Goal: Transaction & Acquisition: Purchase product/service

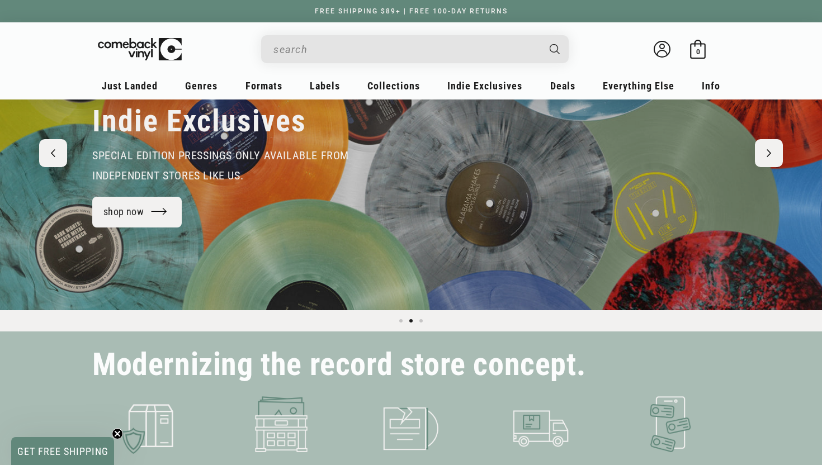
scroll to position [125, 0]
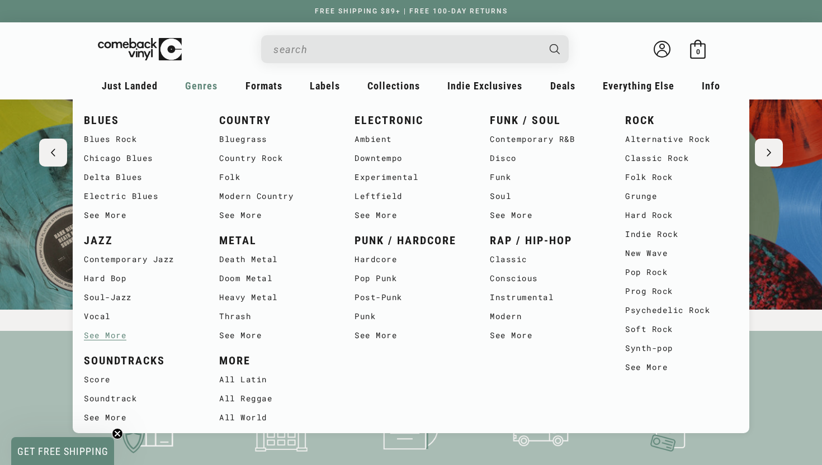
click at [116, 335] on link "See More" at bounding box center [140, 335] width 113 height 19
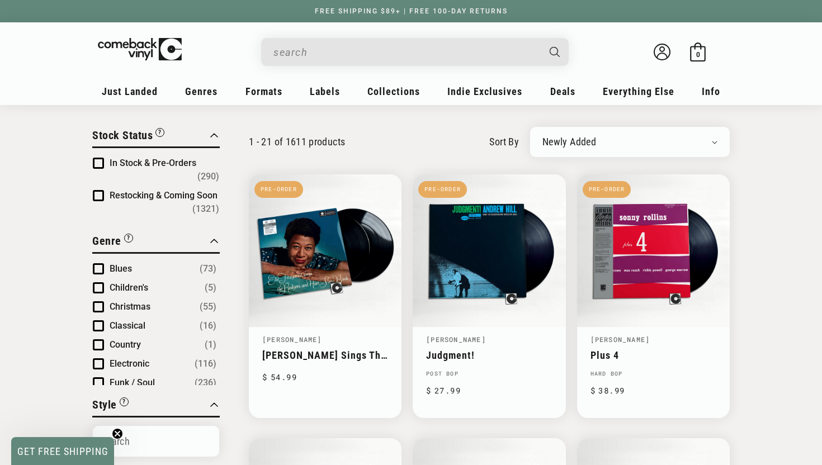
click at [123, 263] on span "Blues" at bounding box center [121, 268] width 22 height 11
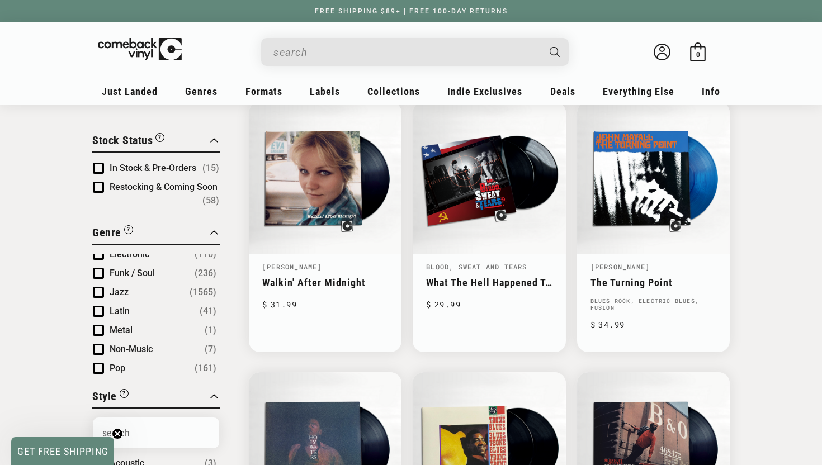
scroll to position [102, 0]
click at [116, 295] on span "Jazz" at bounding box center [119, 291] width 19 height 11
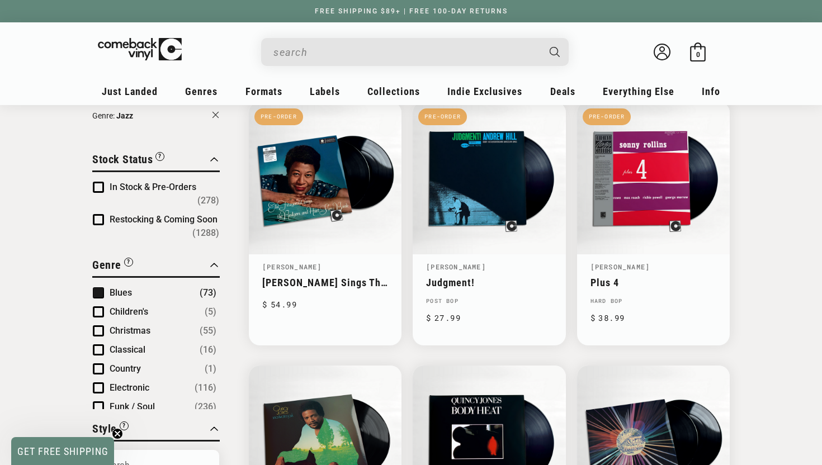
click at [119, 288] on span "Blues" at bounding box center [121, 293] width 22 height 11
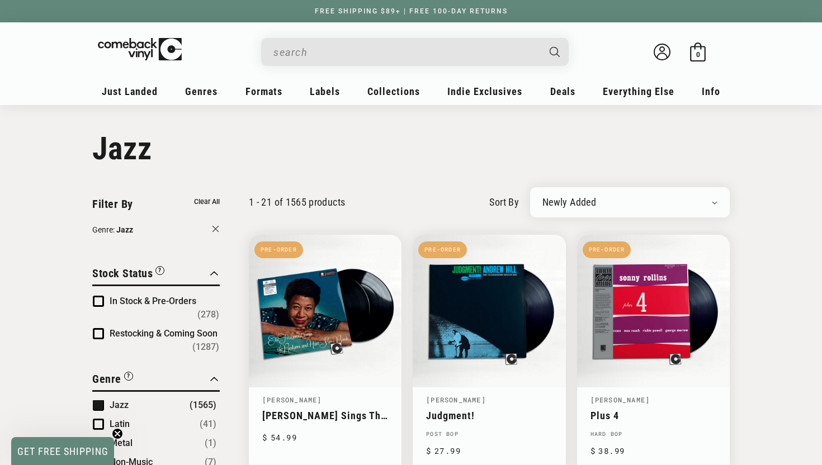
select select "best-selling"
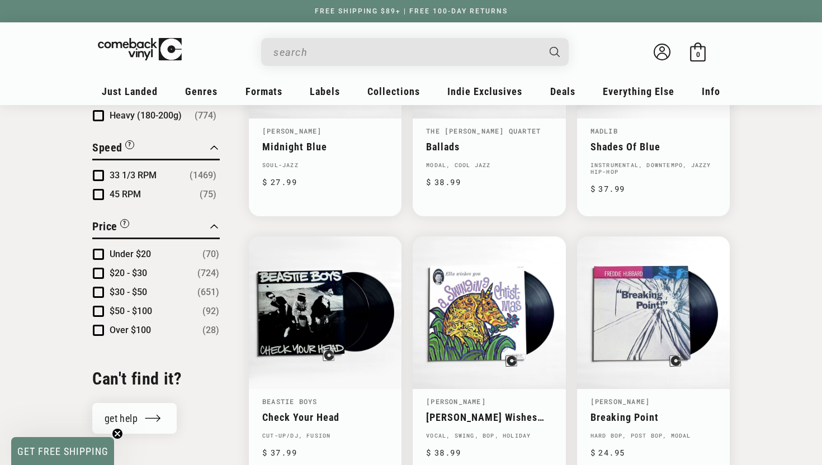
click at [130, 249] on span "Under $20" at bounding box center [130, 254] width 41 height 11
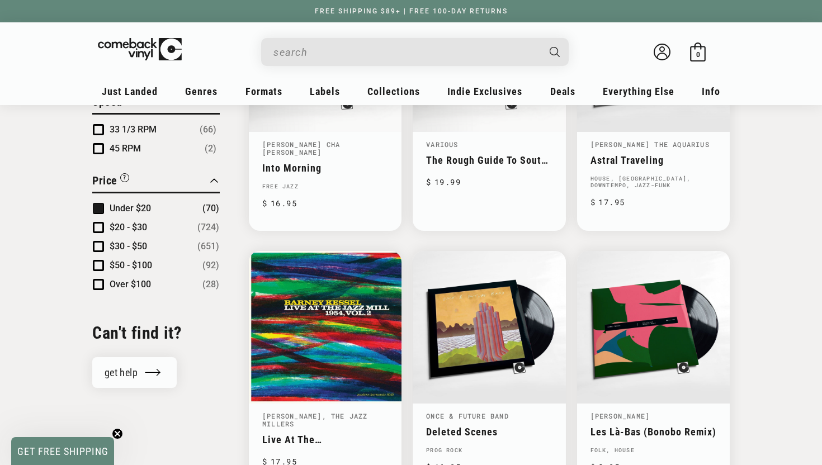
scroll to position [10, 0]
click at [130, 229] on span "$20 - $30" at bounding box center [128, 227] width 37 height 11
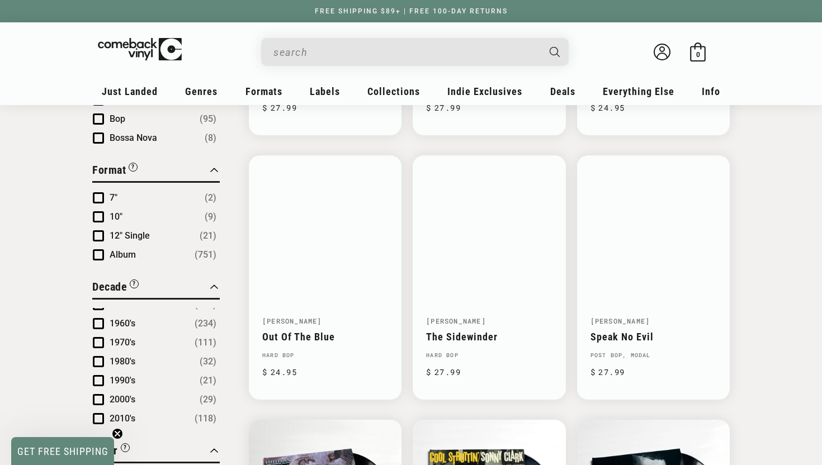
scroll to position [608, 0]
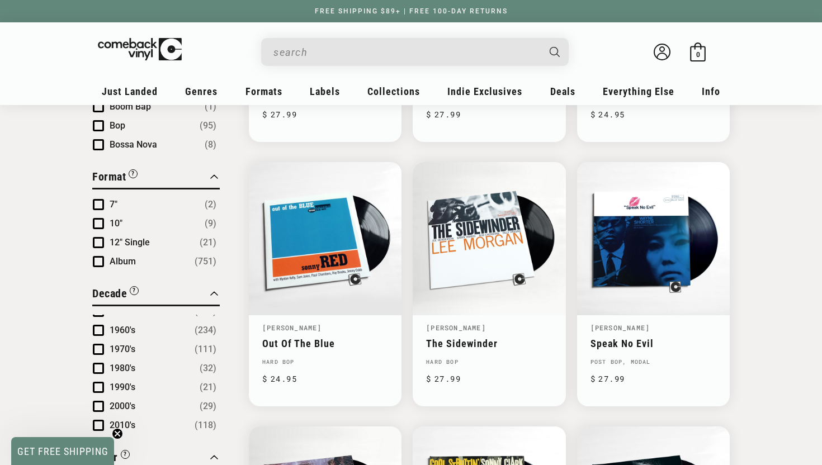
click at [116, 256] on span "Album" at bounding box center [123, 261] width 26 height 11
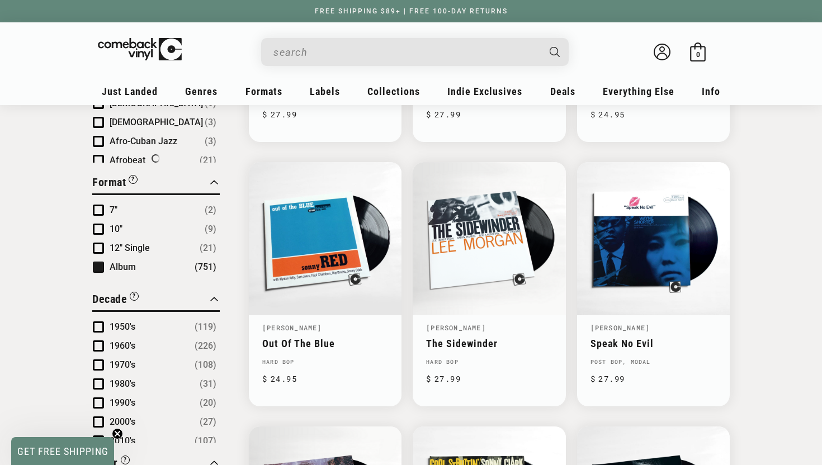
scroll to position [105, 0]
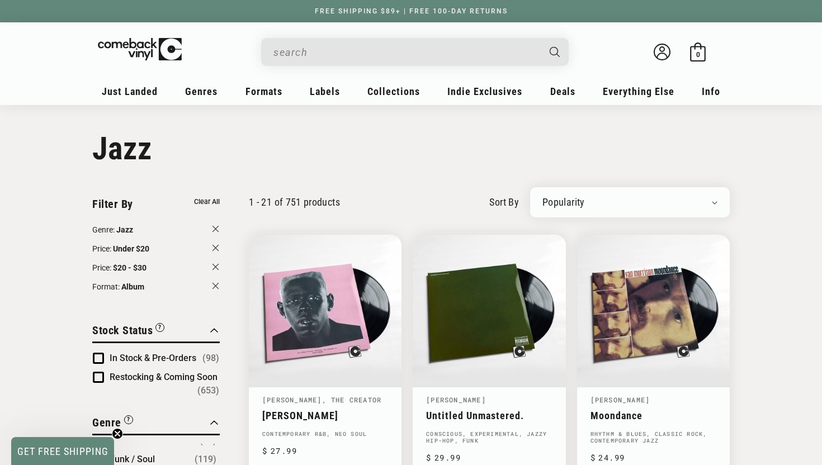
select select "price-descending"
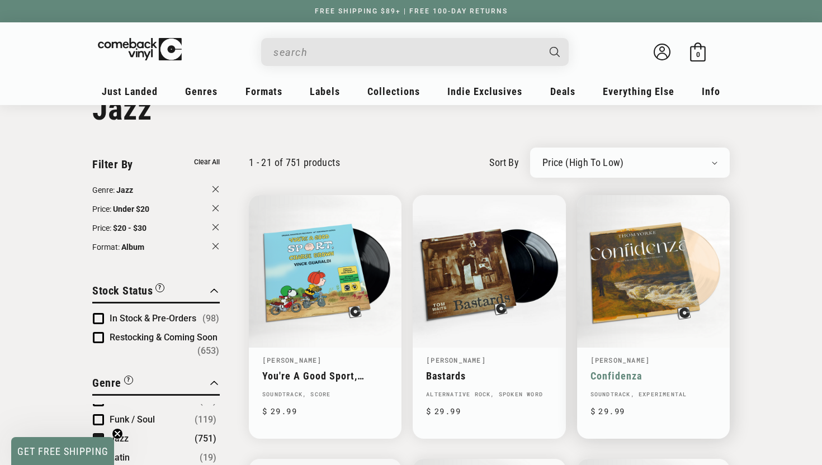
click at [606, 151] on div "Newly Added Popularity Artist (A-Z) Price (High To Low) Price (Low To High) Per…" at bounding box center [630, 163] width 200 height 30
select select "price-ascending"
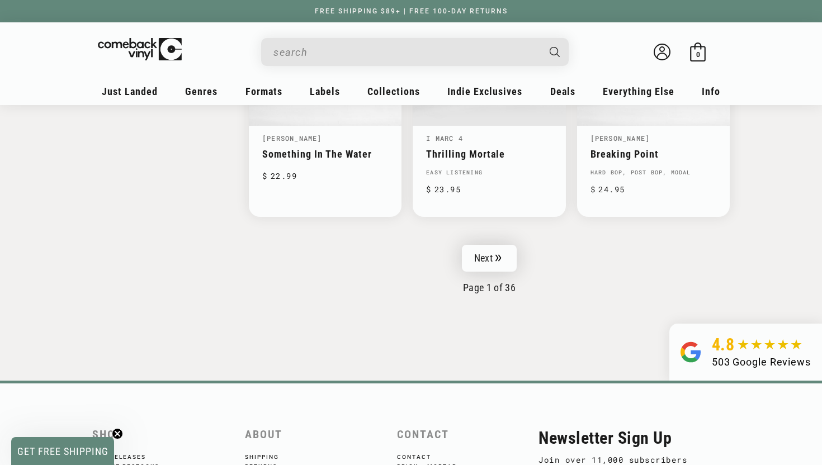
click at [486, 250] on link "Next" at bounding box center [489, 258] width 55 height 27
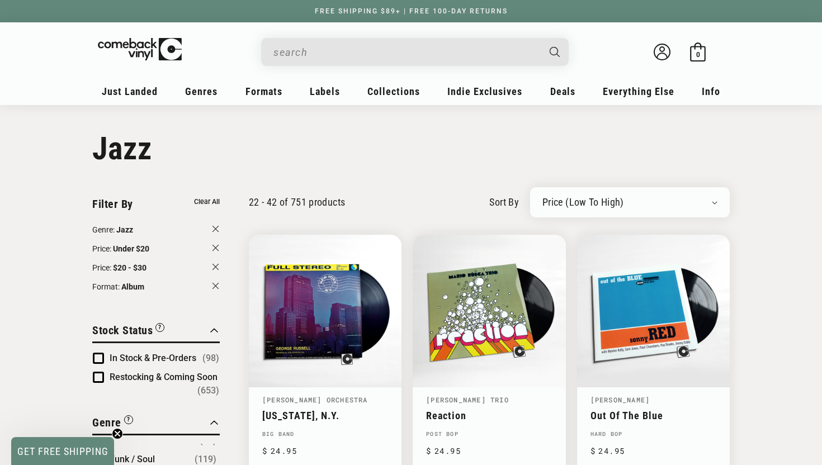
click at [439, 60] on input "When autocomplete results are available use up and down arrows to review and en…" at bounding box center [406, 52] width 265 height 23
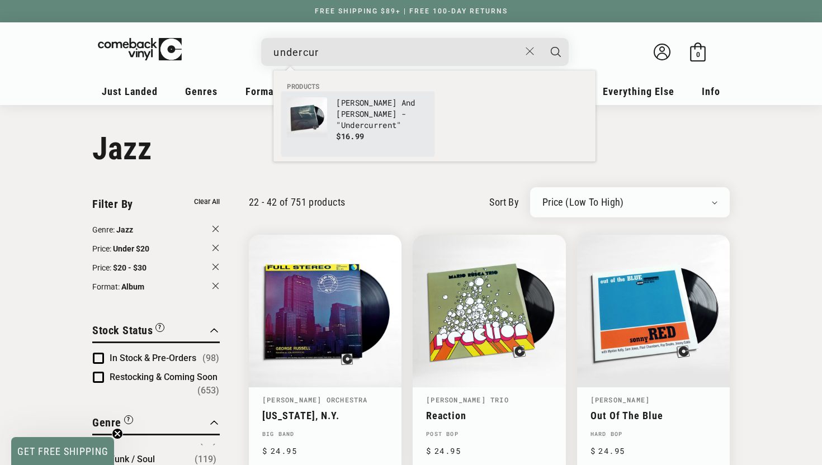
type input "undercur"
click at [417, 134] on p "$16.99" at bounding box center [382, 136] width 93 height 11
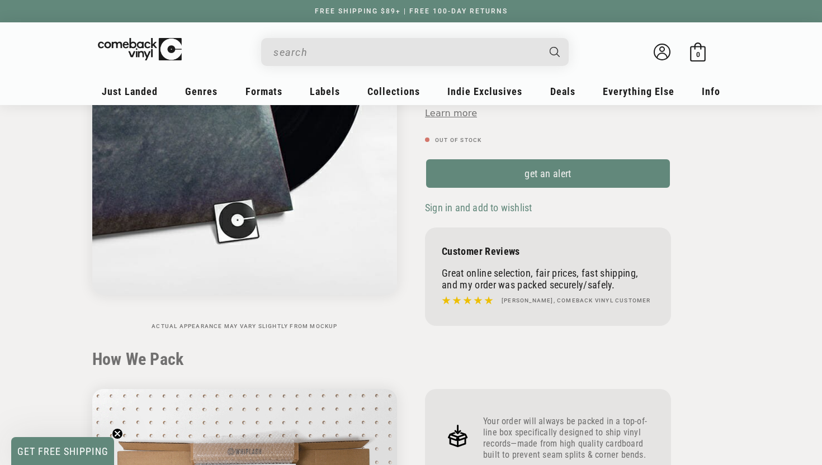
scroll to position [97, 0]
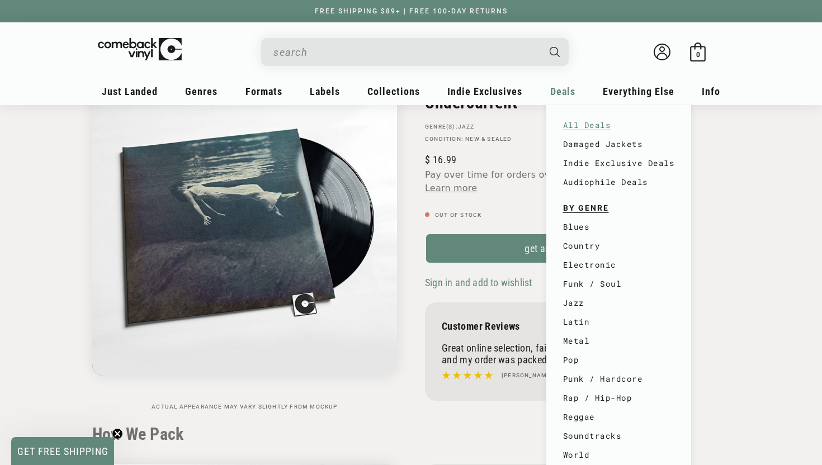
click at [578, 130] on link "All Deals" at bounding box center [619, 125] width 112 height 19
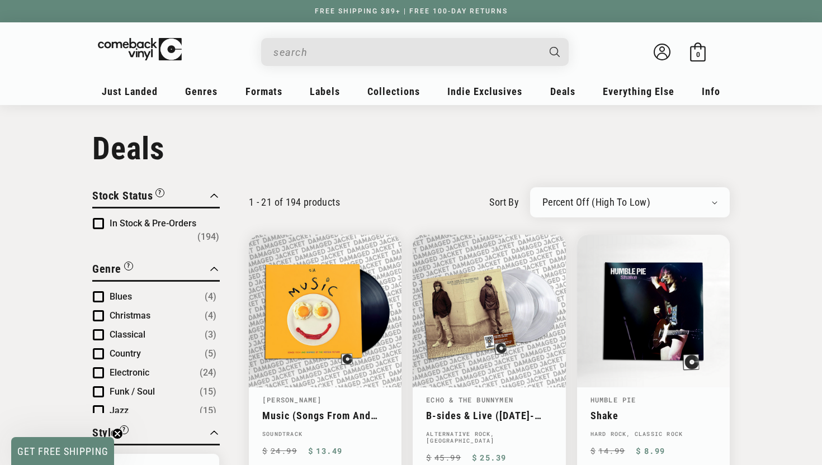
click at [617, 210] on div "Newly Added Popularity Artist (A-Z) Price (High To Low) Price (Low To High) Per…" at bounding box center [630, 202] width 200 height 30
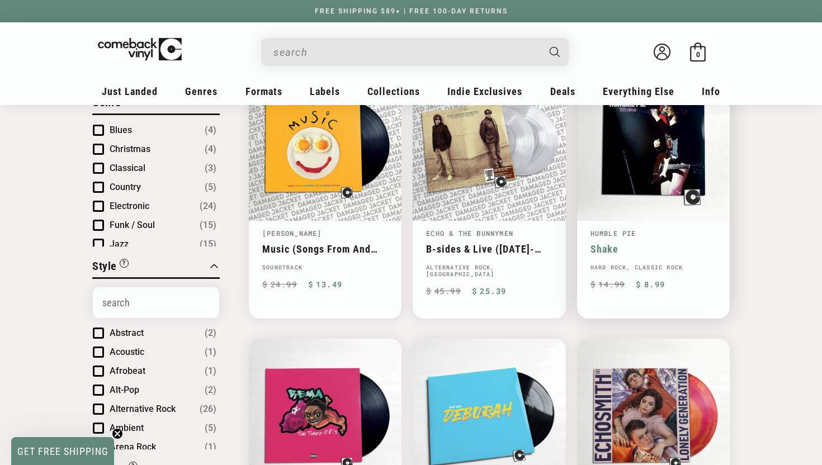
scroll to position [27, 0]
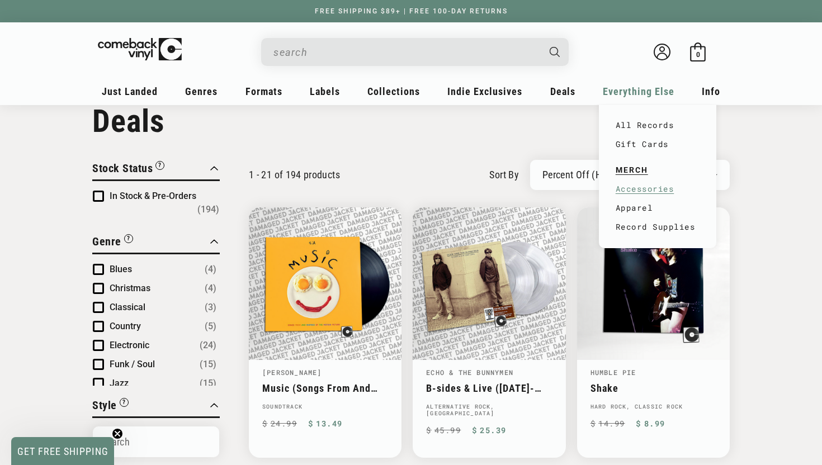
click at [653, 192] on link "Accessories" at bounding box center [658, 189] width 84 height 19
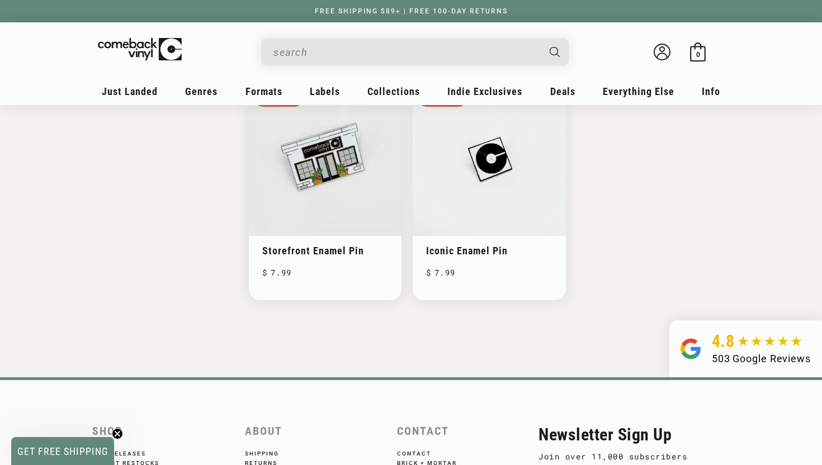
scroll to position [1087, 0]
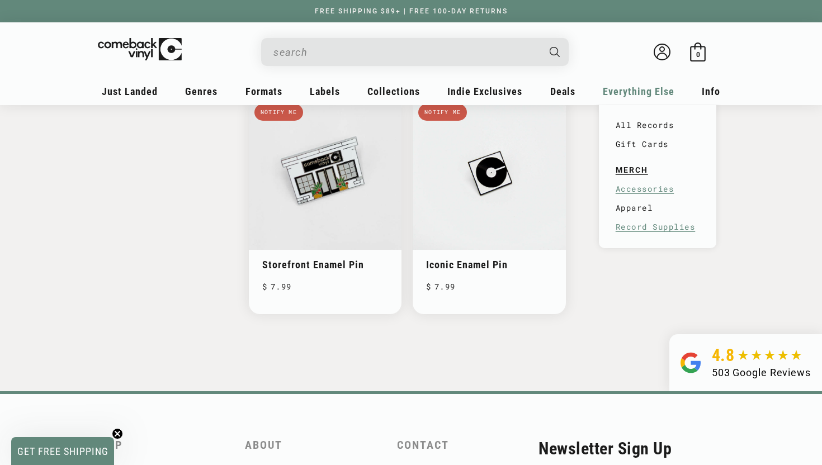
click at [642, 224] on link "Record Supplies" at bounding box center [658, 227] width 84 height 19
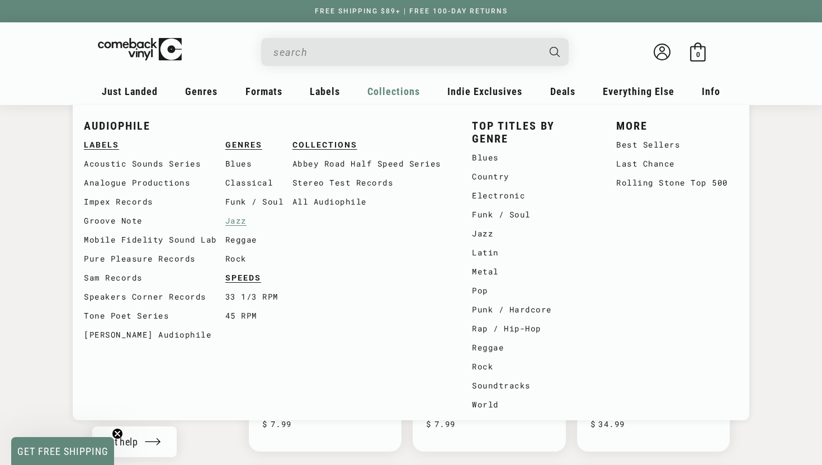
click at [238, 219] on link "Jazz" at bounding box center [258, 220] width 67 height 19
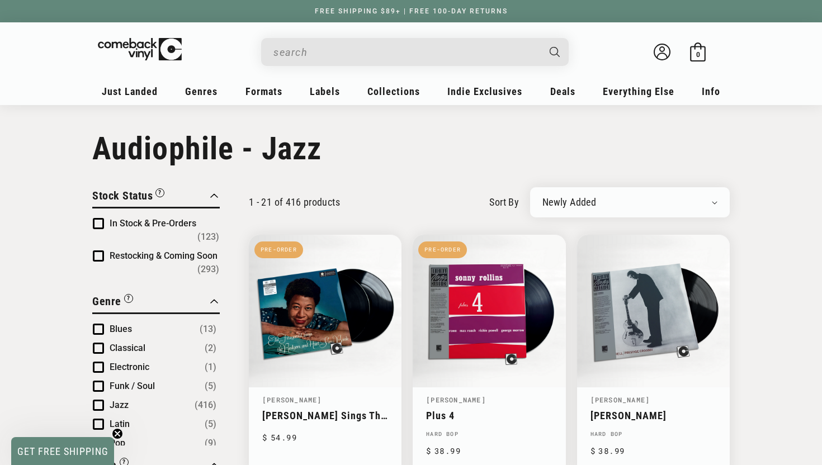
click at [608, 195] on div "Newly Added Popularity Artist (A-Z) Price (High To Low) Price (Low To High) Per…" at bounding box center [630, 202] width 200 height 30
click at [597, 211] on div "Newly Added Popularity Artist (A-Z) Price (High To Low) Price (Low To High) Per…" at bounding box center [630, 202] width 200 height 30
click at [144, 224] on span "In Stock & Pre-Orders" at bounding box center [153, 223] width 87 height 11
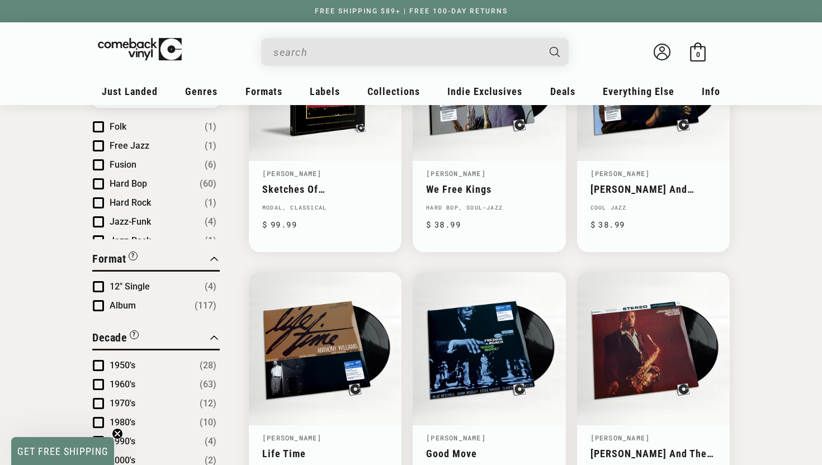
scroll to position [500, 0]
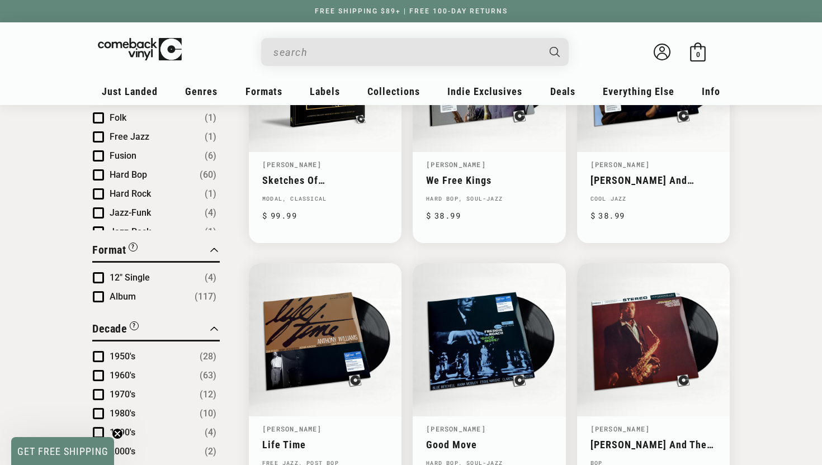
click at [131, 291] on span "Album" at bounding box center [123, 296] width 26 height 11
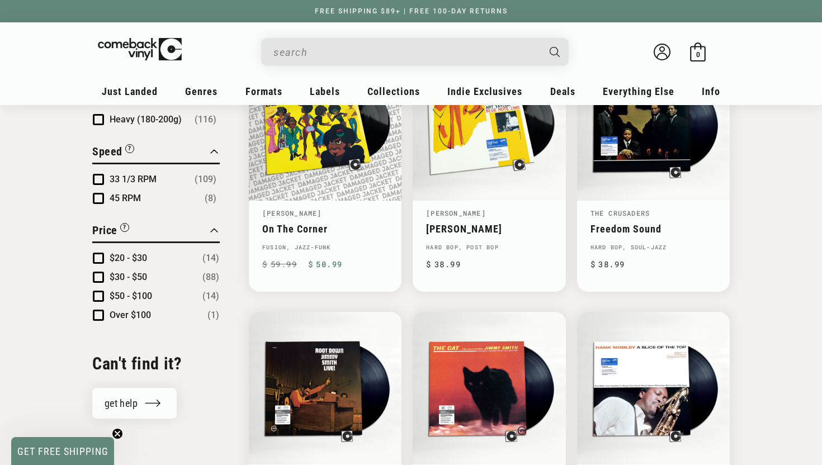
scroll to position [986, 0]
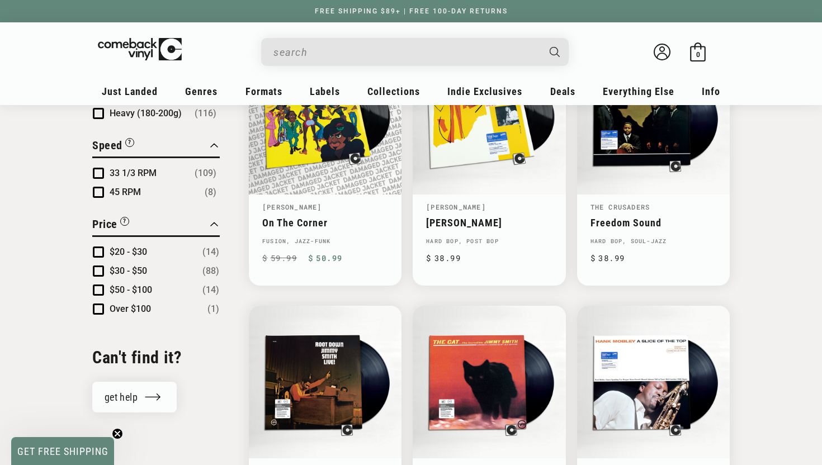
click at [129, 266] on span "$30 - $50" at bounding box center [128, 271] width 37 height 11
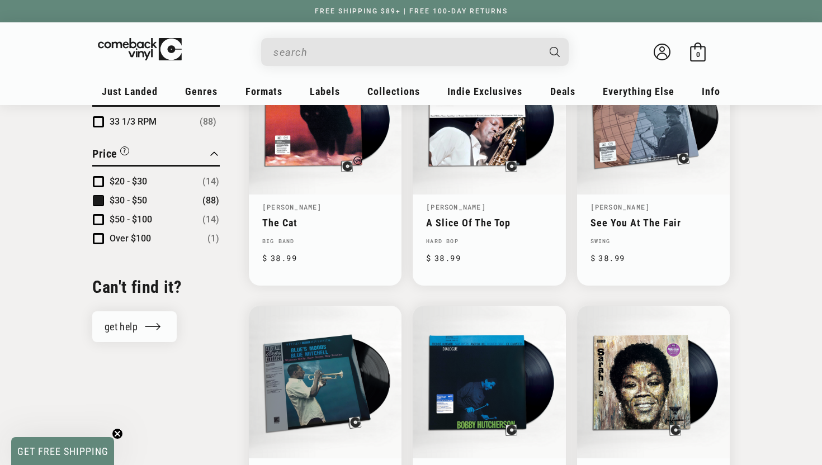
click at [129, 240] on span "Over $100" at bounding box center [130, 238] width 41 height 11
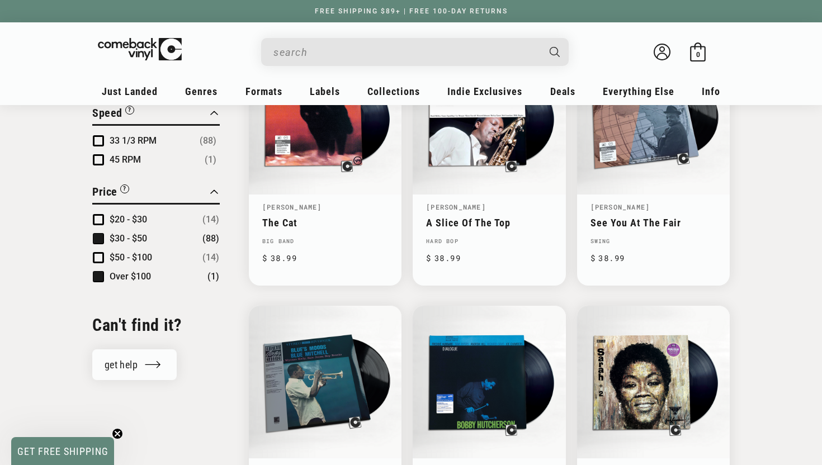
scroll to position [29, 0]
click at [116, 273] on span "Over $100" at bounding box center [130, 276] width 41 height 11
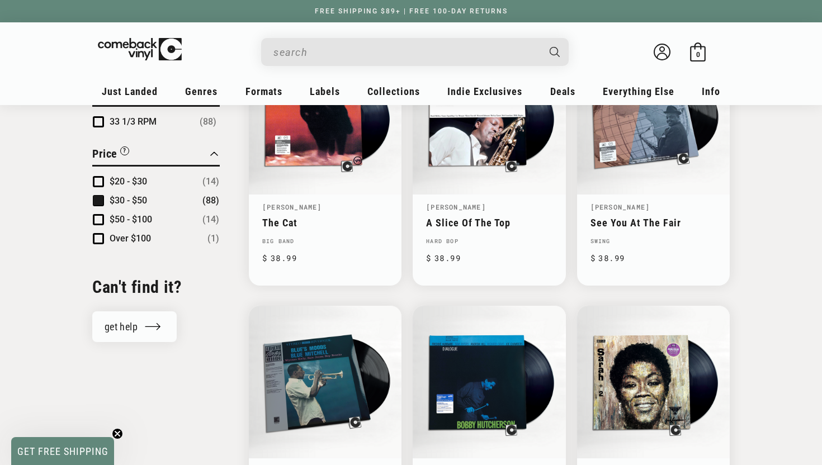
scroll to position [29, 0]
click at [133, 200] on span "$30 - $50" at bounding box center [128, 200] width 37 height 11
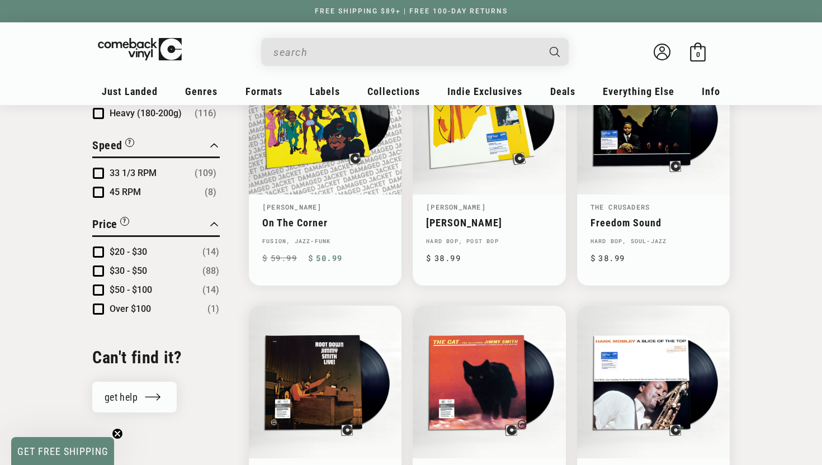
scroll to position [29, 0]
click at [122, 247] on span "$20 - $30" at bounding box center [128, 252] width 37 height 11
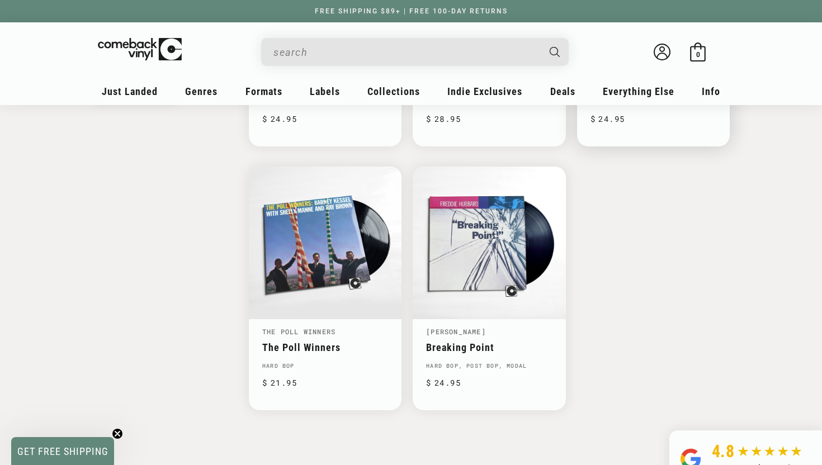
scroll to position [1188, 0]
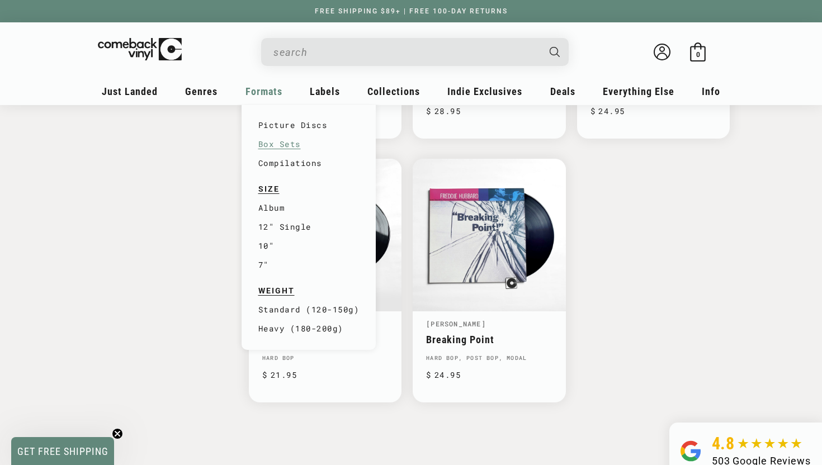
click at [278, 148] on link "Box Sets" at bounding box center [308, 144] width 101 height 19
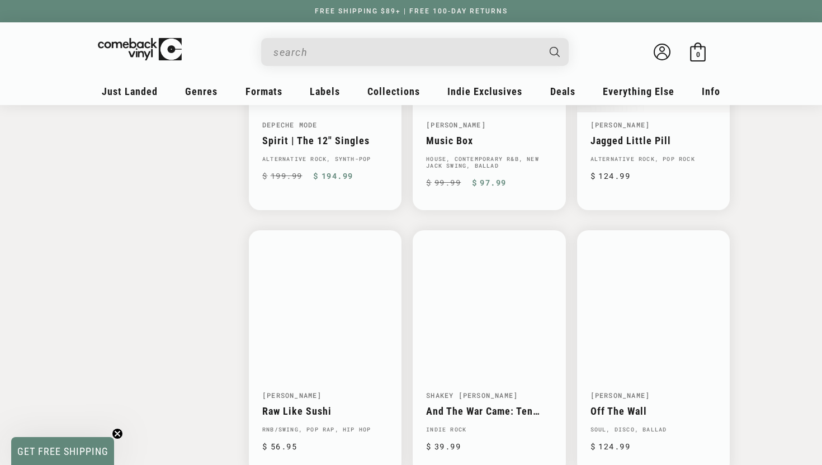
scroll to position [1428, 0]
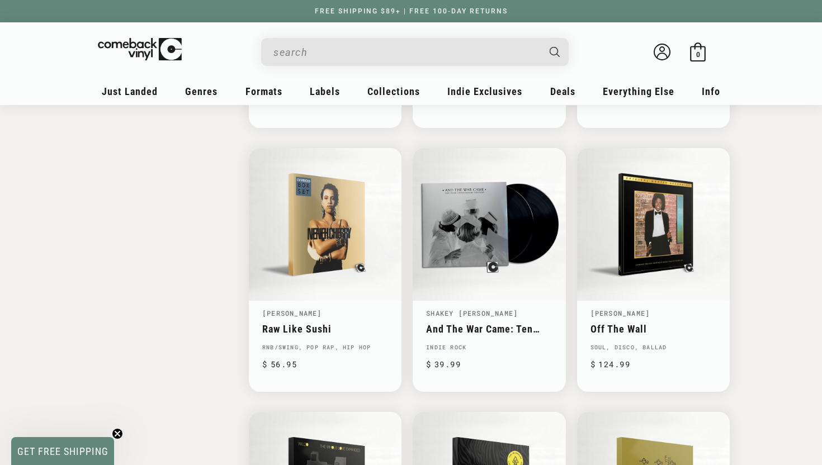
click at [437, 45] on input "When autocomplete results are available use up and down arrows to review and en…" at bounding box center [406, 52] width 265 height 23
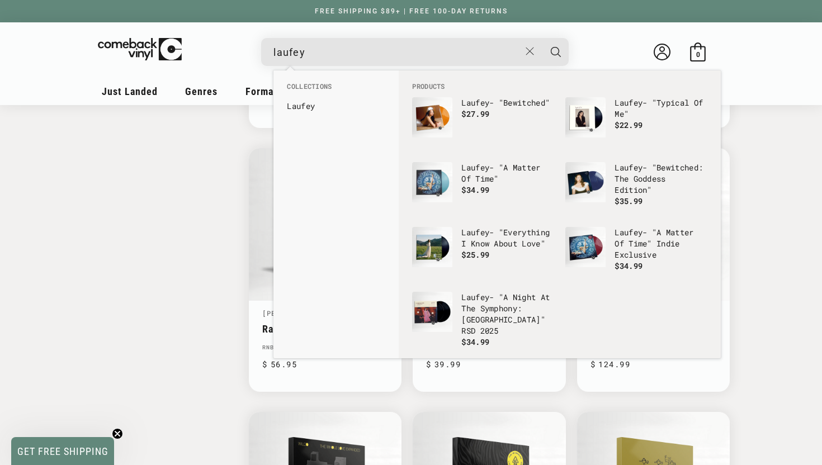
type input "laufey"
click at [556, 51] on button "Search" at bounding box center [556, 52] width 28 height 28
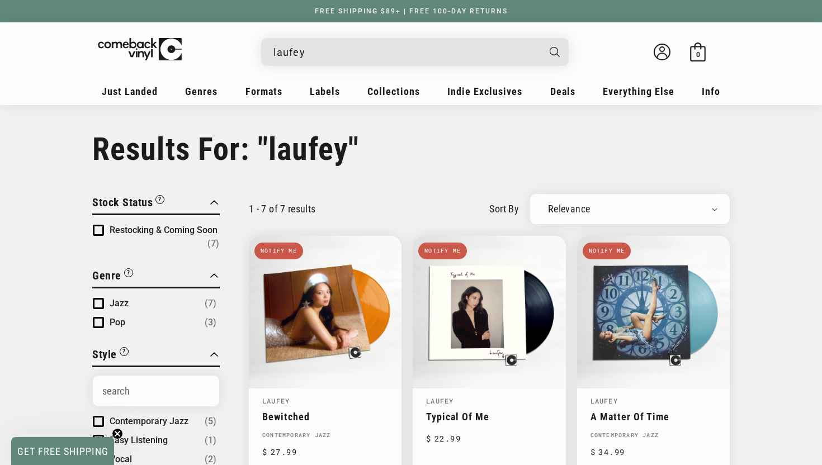
click at [364, 59] on input "laufey" at bounding box center [406, 52] width 265 height 23
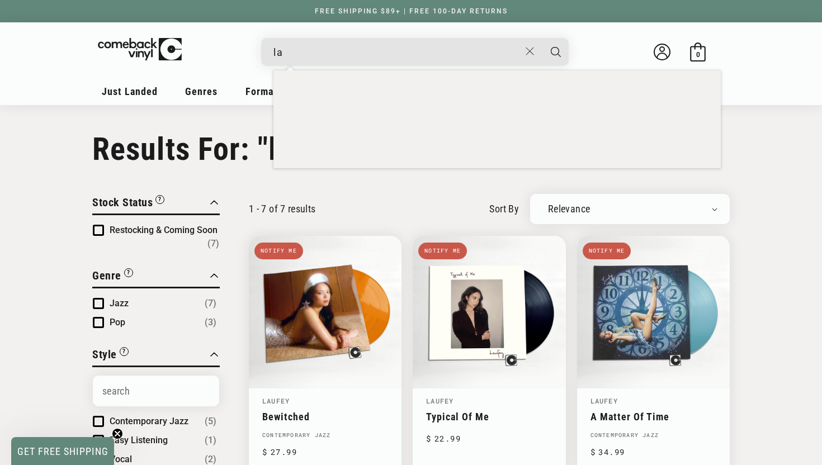
type input "l"
click at [364, 59] on input "off the" at bounding box center [397, 52] width 247 height 23
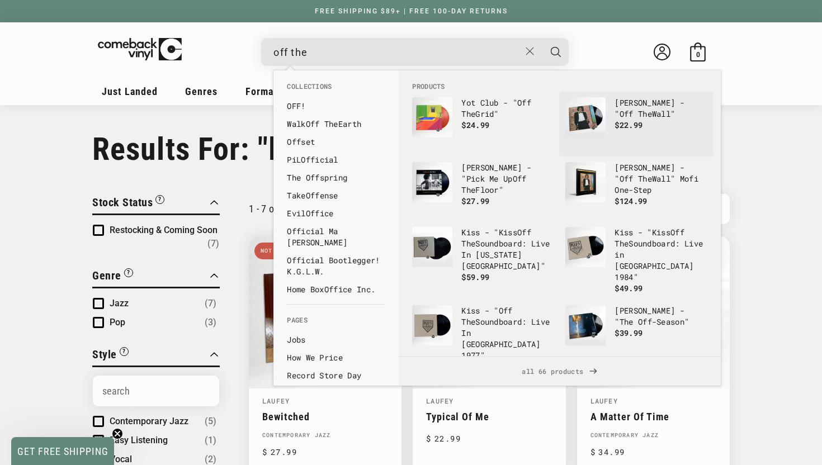
type input "off the"
click at [584, 123] on img "Products" at bounding box center [586, 117] width 40 height 40
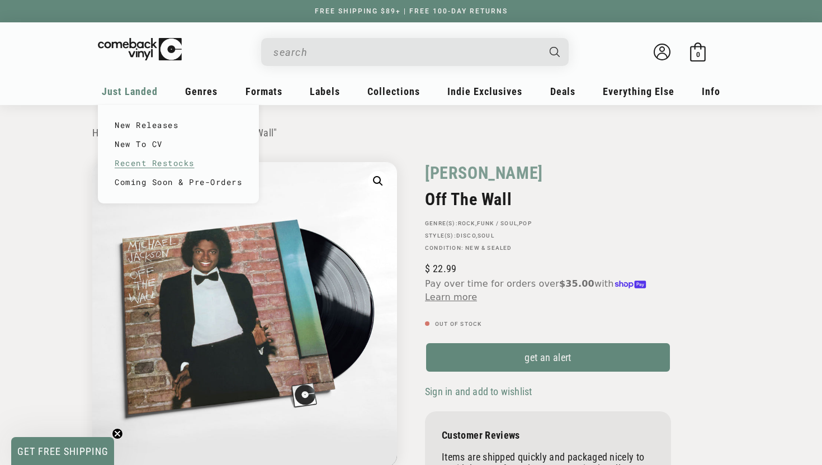
click at [167, 159] on link "Recent Restocks" at bounding box center [179, 163] width 128 height 19
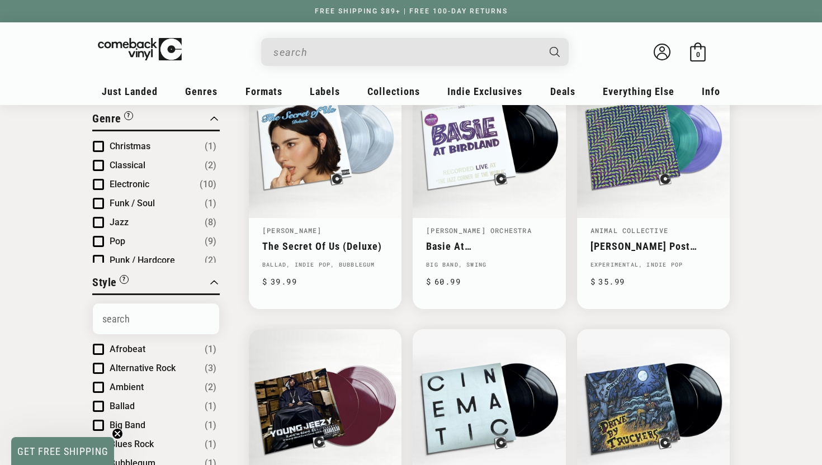
scroll to position [46, 0]
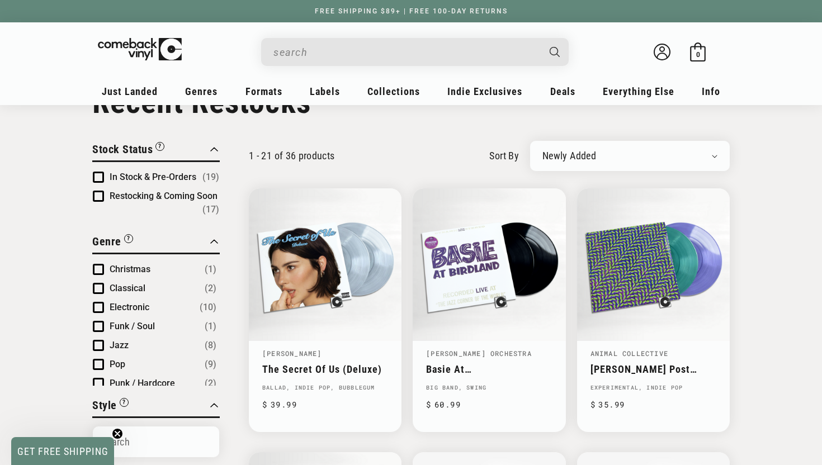
click at [595, 167] on div "Newly Added Popularity Artist (A-Z) Price (High To Low) Price (Low To High) Per…" at bounding box center [630, 156] width 200 height 30
click at [600, 141] on div "Newly Added Popularity Artist (A-Z) Price (High To Low) Price (Low To High) Per…" at bounding box center [630, 156] width 200 height 30
select select "price-ascending"
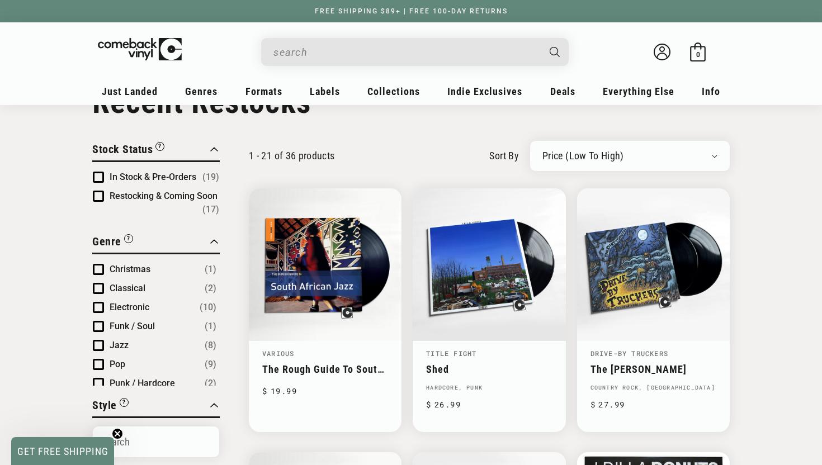
click at [143, 177] on span "In Stock & Pre-Orders" at bounding box center [153, 177] width 87 height 11
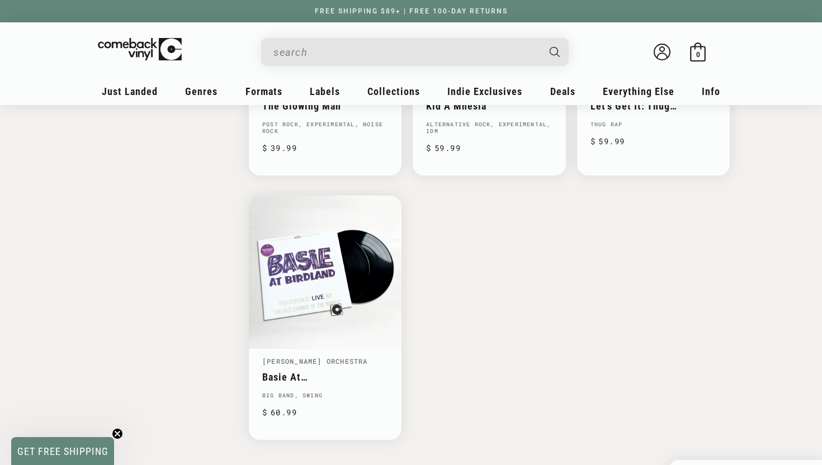
scroll to position [1635, 0]
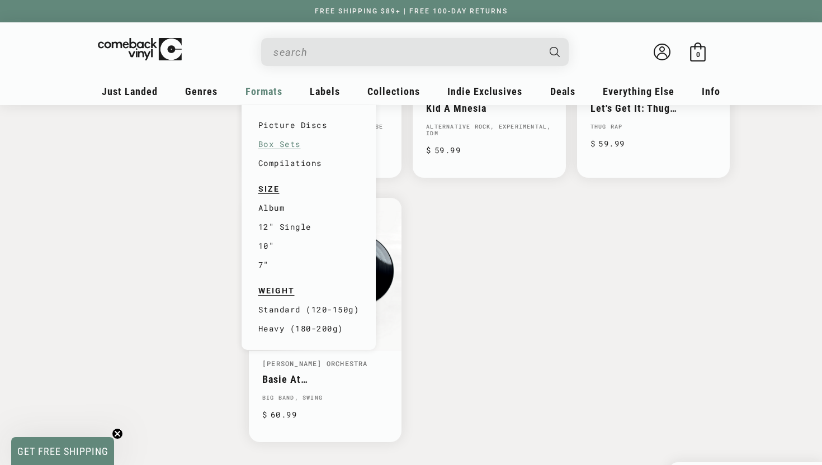
click at [278, 144] on link "Box Sets" at bounding box center [308, 144] width 101 height 19
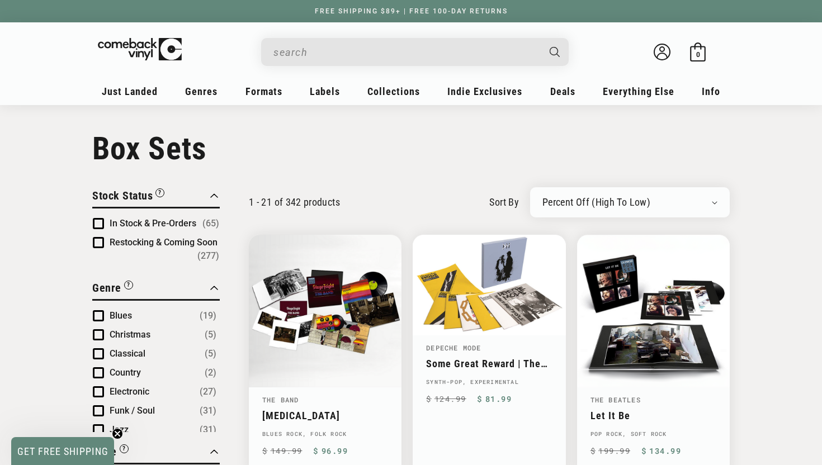
click at [114, 227] on span "In Stock & Pre-Orders" at bounding box center [153, 223] width 87 height 11
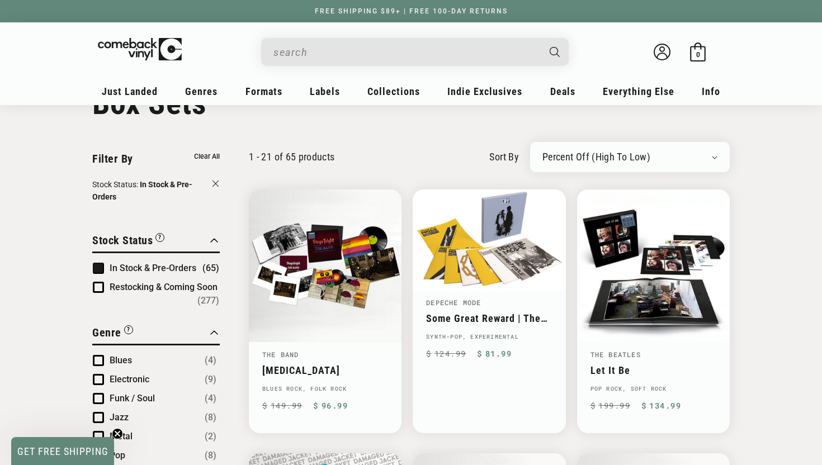
scroll to position [12, 0]
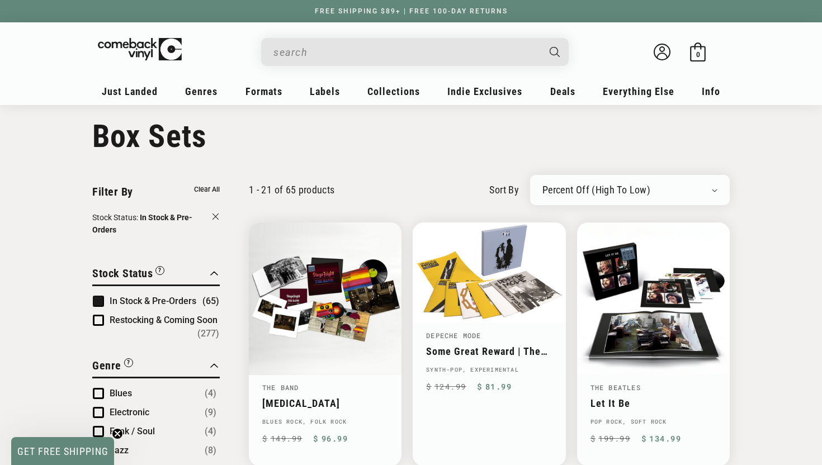
select select "price-ascending"
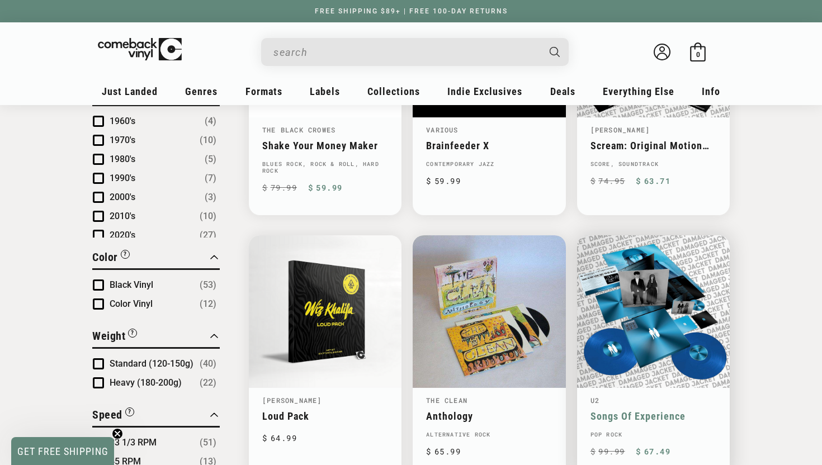
scroll to position [663, 0]
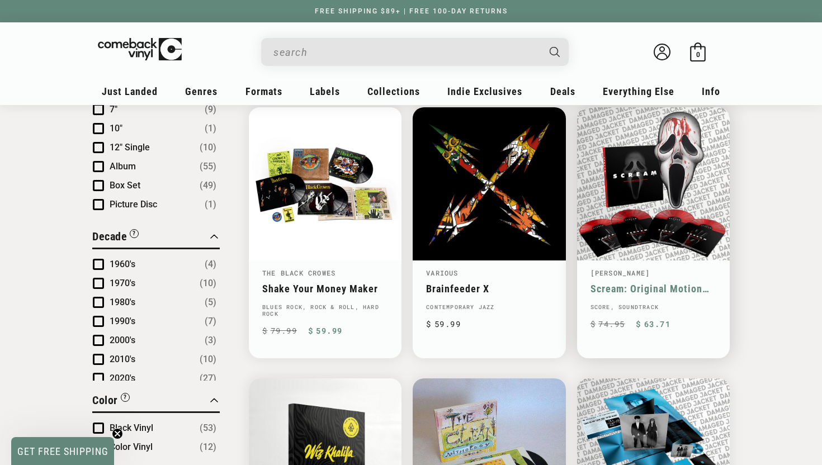
click at [668, 283] on link "Scream: Original Motion Picture Scores" at bounding box center [654, 289] width 126 height 12
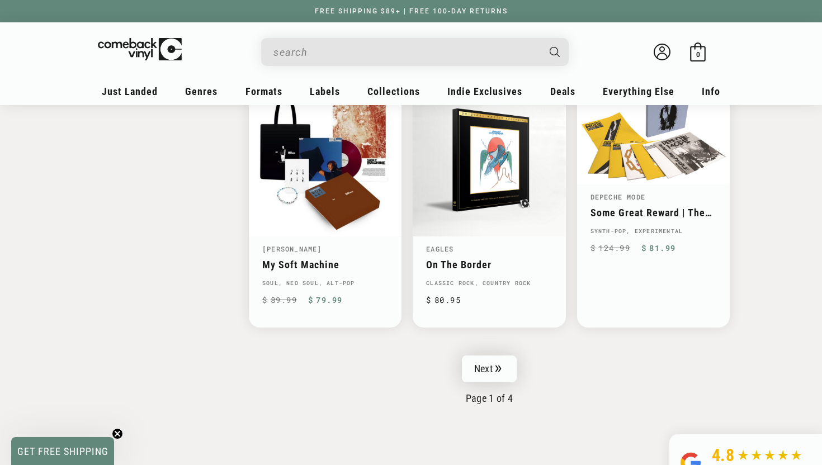
click at [496, 368] on icon "Pagination" at bounding box center [499, 368] width 6 height 7
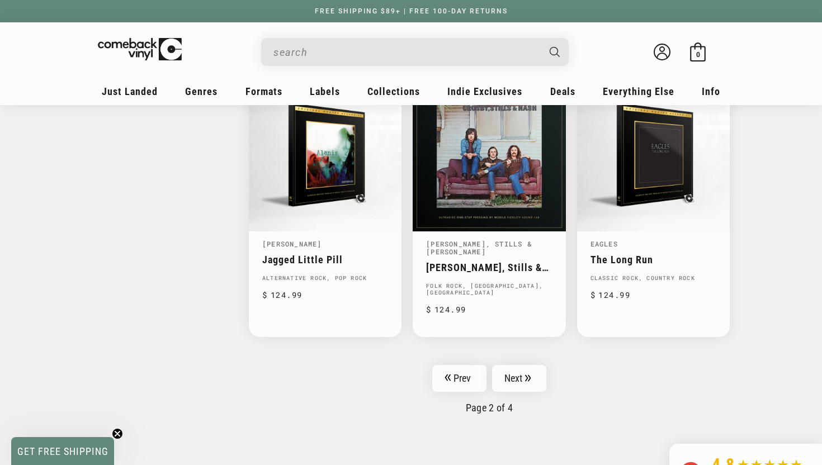
scroll to position [1754, 0]
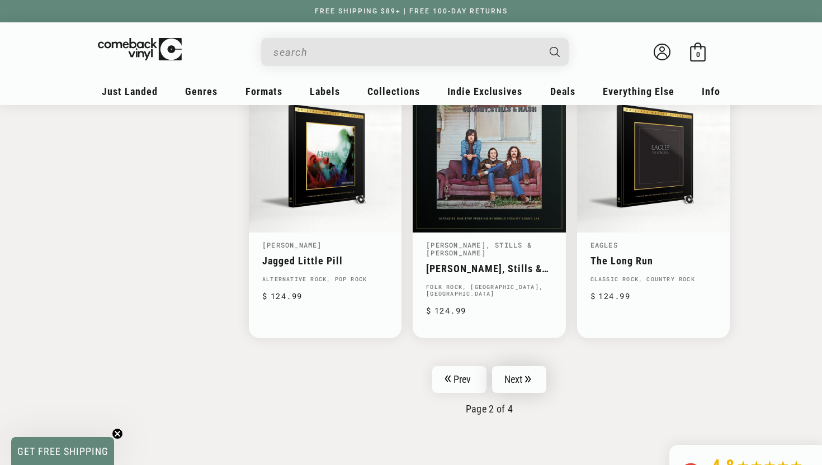
click at [520, 366] on link "Next" at bounding box center [519, 379] width 55 height 27
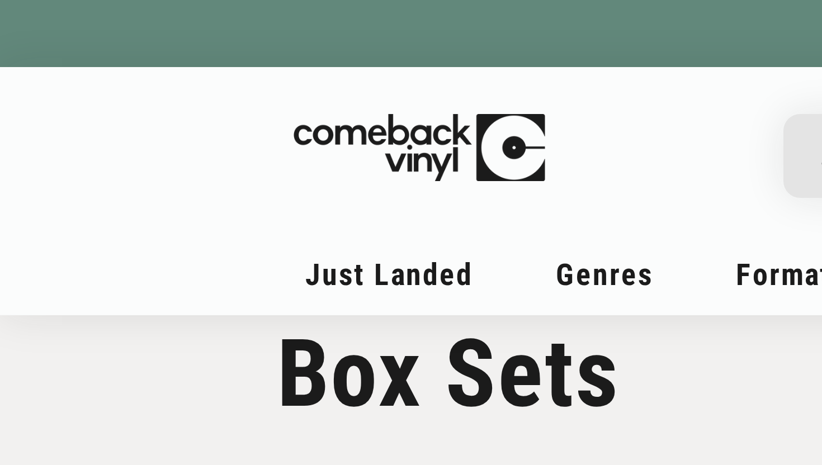
scroll to position [20, 0]
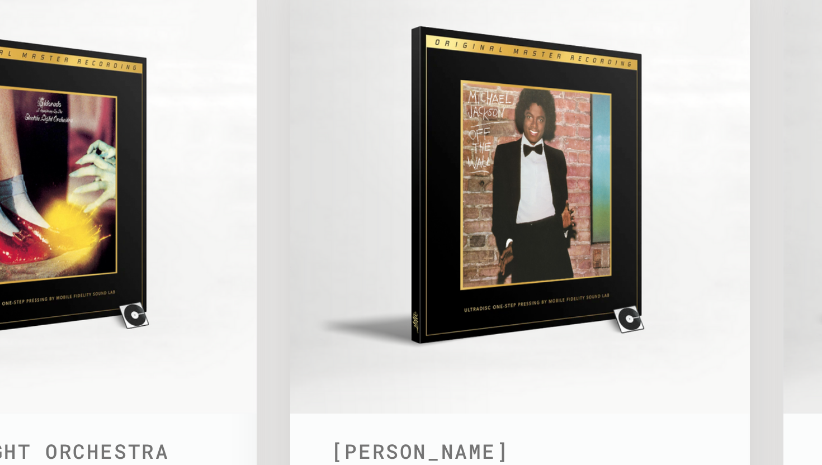
click at [474, 390] on link "Off The Wall" at bounding box center [489, 396] width 126 height 12
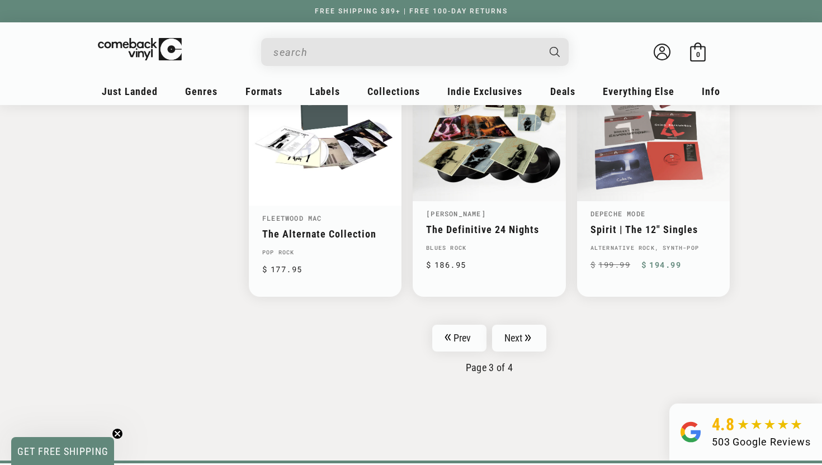
scroll to position [1785, 0]
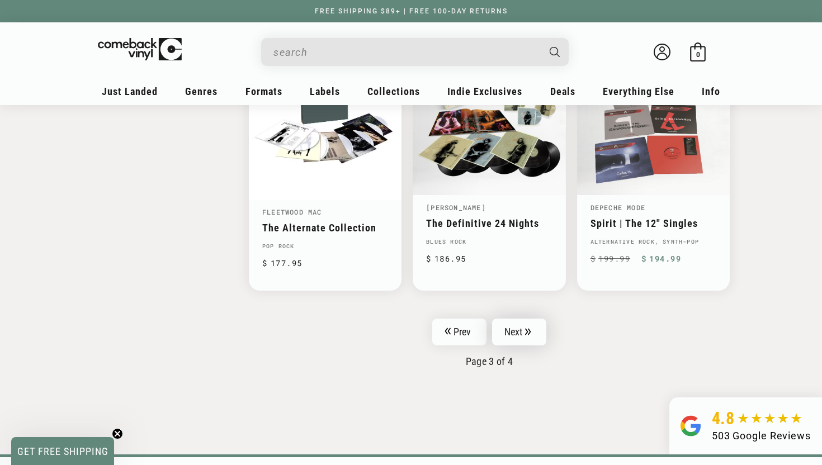
click at [523, 338] on link "Next" at bounding box center [519, 332] width 55 height 27
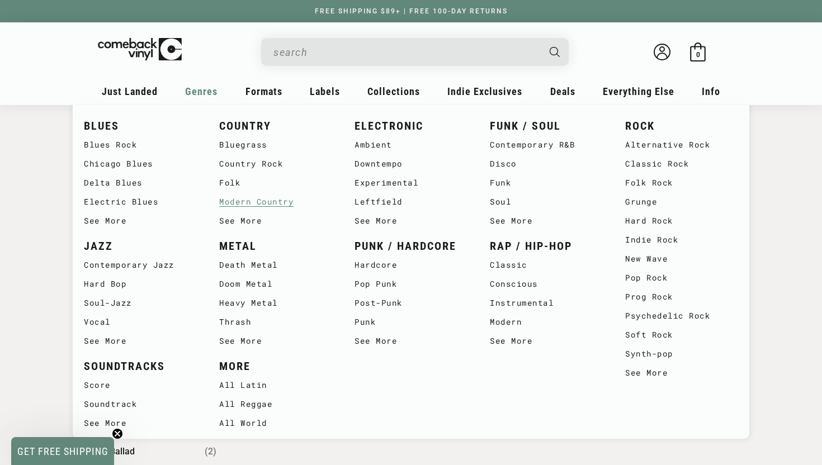
scroll to position [246, 0]
click at [659, 161] on link "Classic Rock" at bounding box center [681, 163] width 113 height 19
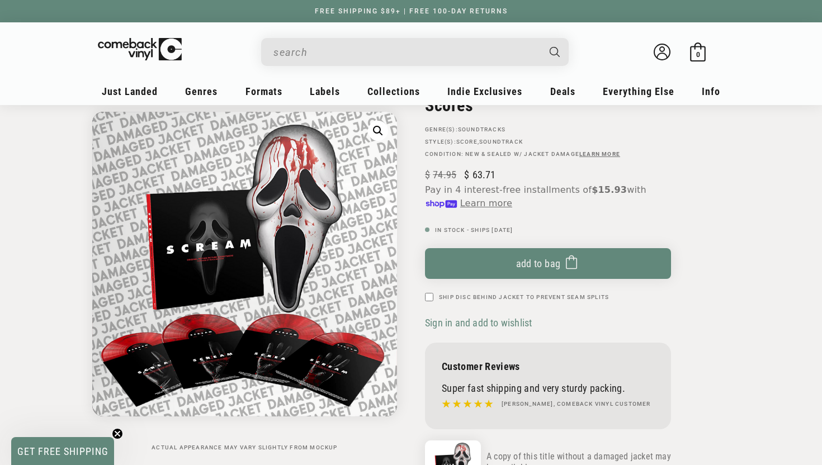
scroll to position [94, 0]
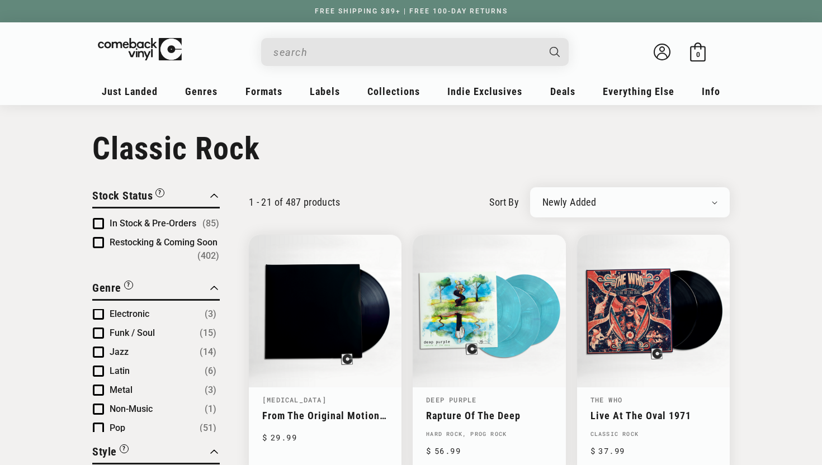
scroll to position [51, 0]
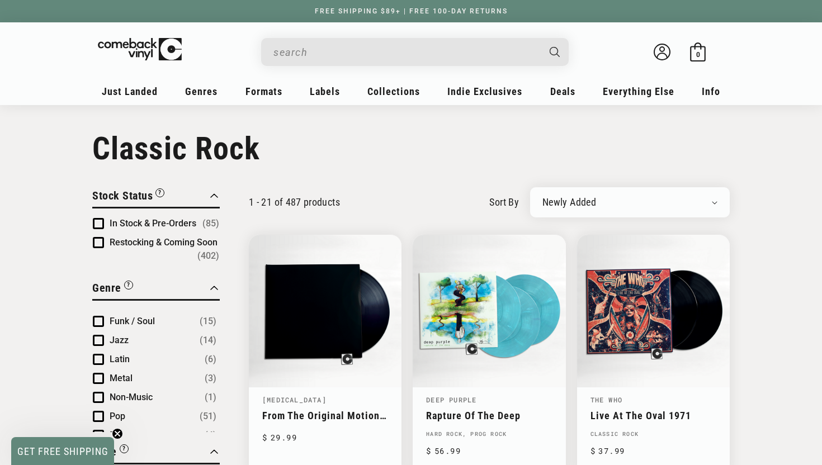
click at [570, 196] on div "Newly Added Popularity Artist (A-Z) Price (High To Low) Price (Low To High) Per…" at bounding box center [630, 202] width 200 height 30
click at [133, 223] on span "In Stock & Pre-Orders" at bounding box center [153, 223] width 87 height 11
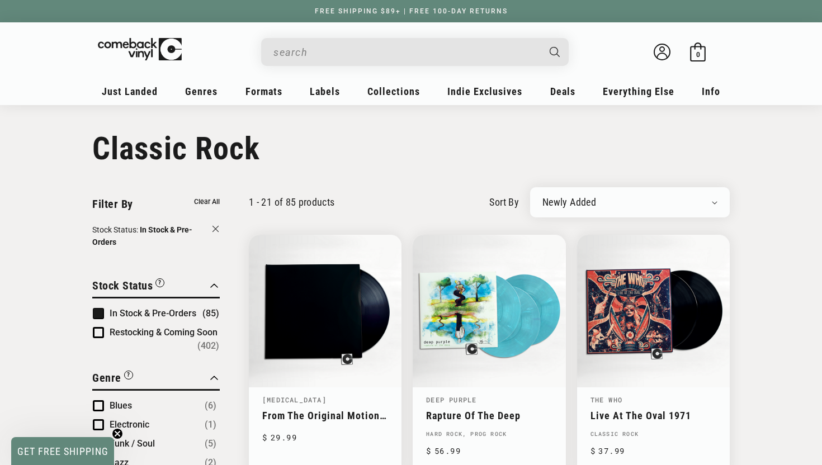
scroll to position [51, 0]
select select "price-ascending"
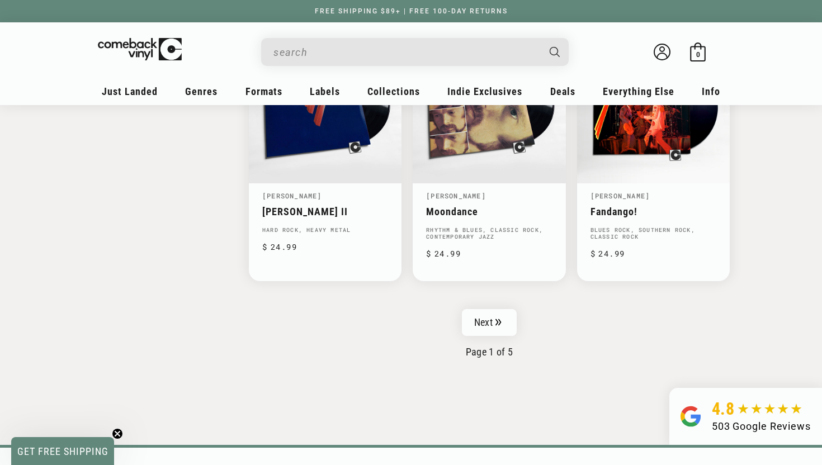
scroll to position [1819, 0]
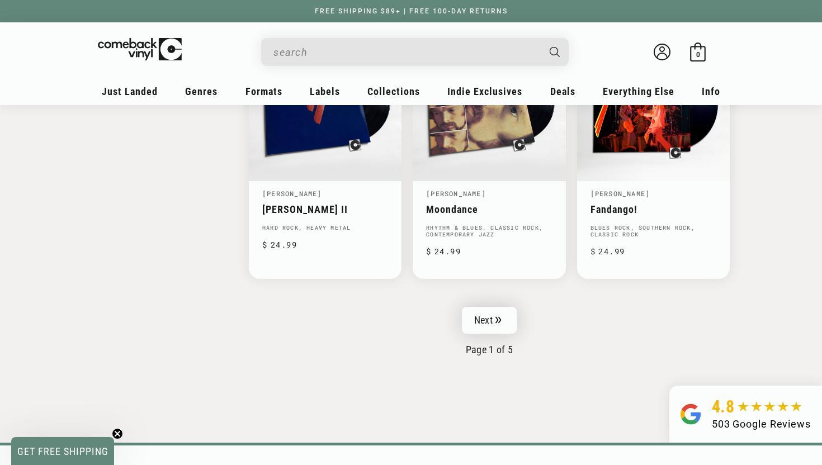
click at [490, 320] on link "Next" at bounding box center [489, 320] width 55 height 27
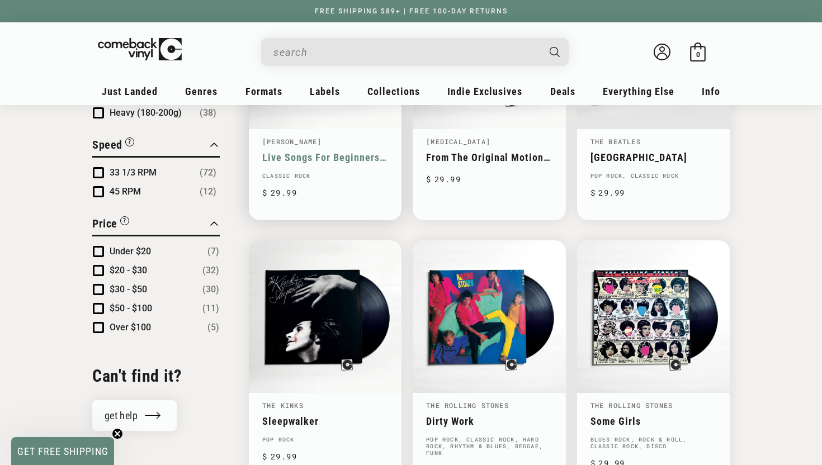
scroll to position [1060, 0]
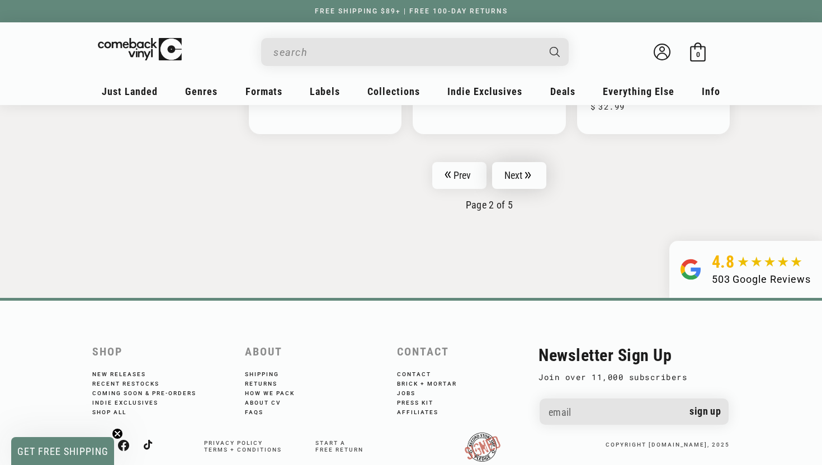
click at [512, 169] on link "Next" at bounding box center [519, 175] width 55 height 27
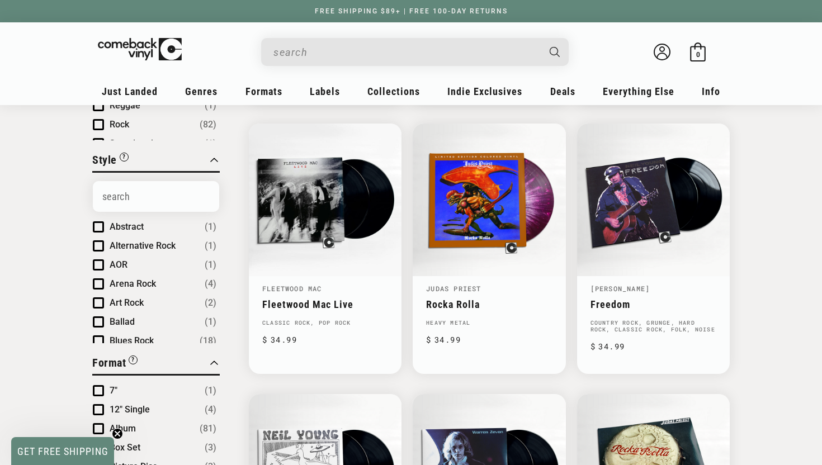
scroll to position [379, 0]
